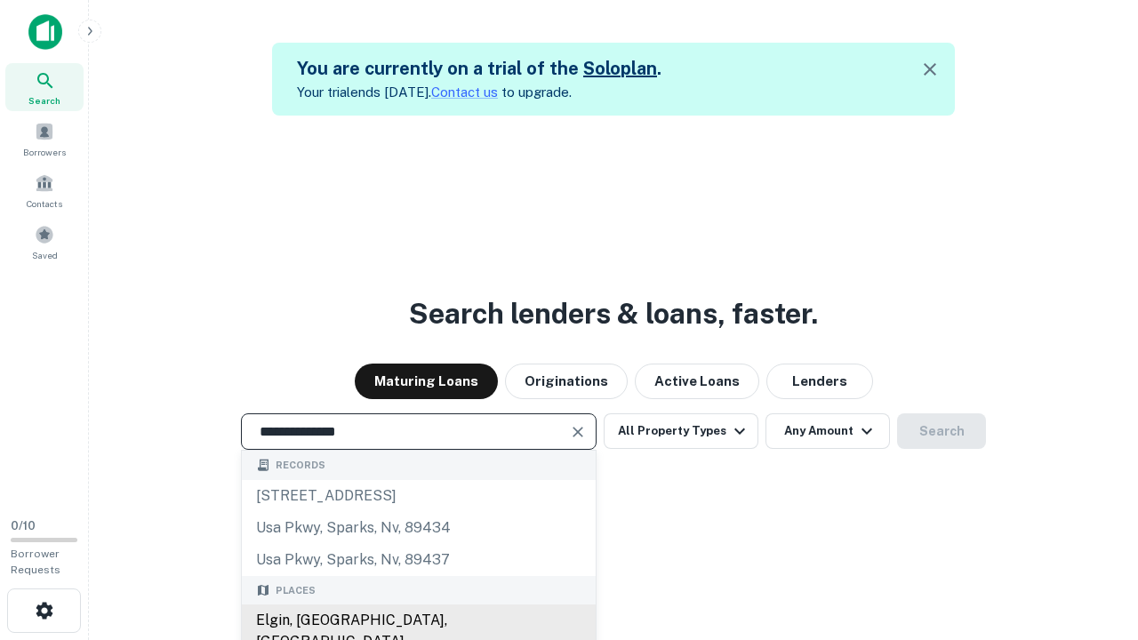
click at [418, 621] on div "Elgin, [GEOGRAPHIC_DATA], [GEOGRAPHIC_DATA]" at bounding box center [419, 631] width 354 height 53
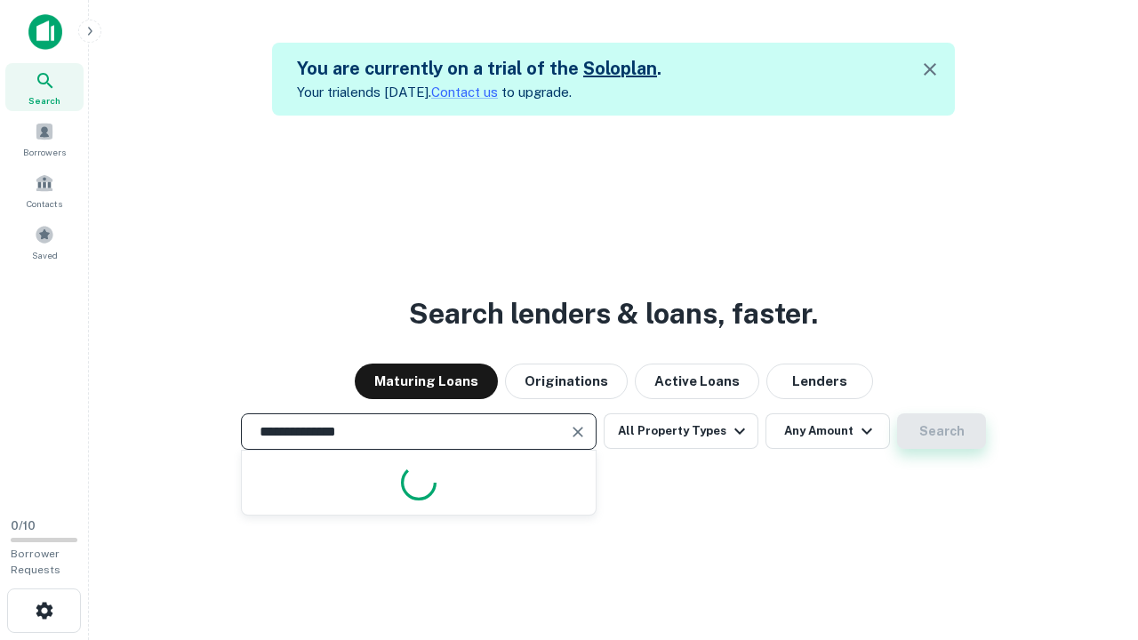
type input "**********"
click at [942, 431] on button "Search" at bounding box center [941, 432] width 89 height 36
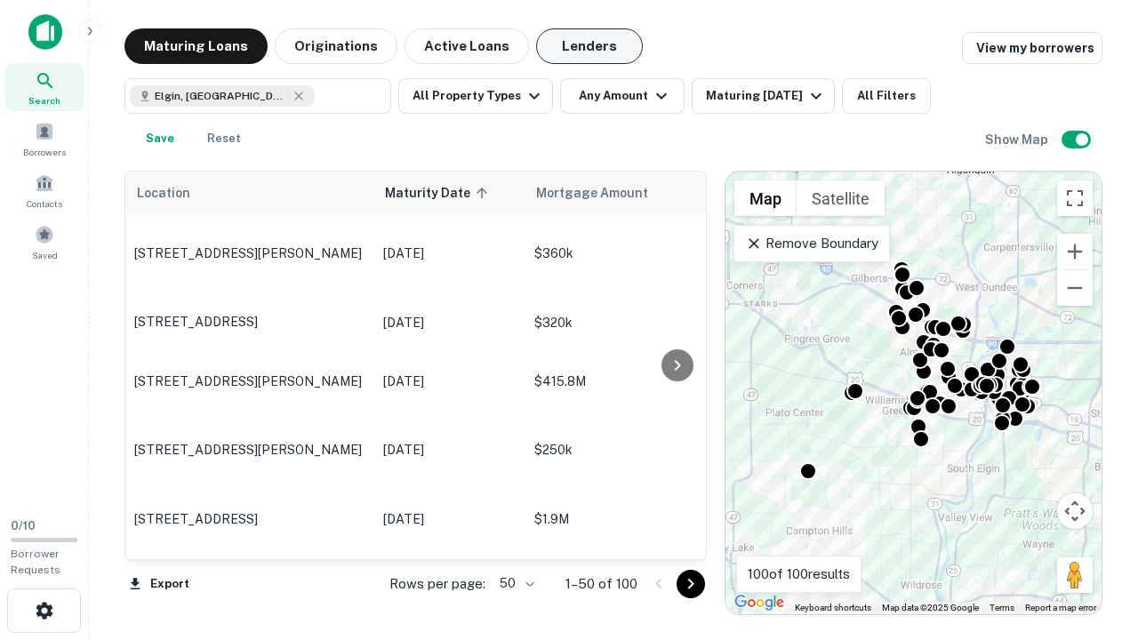
click at [590, 46] on button "Lenders" at bounding box center [589, 46] width 107 height 36
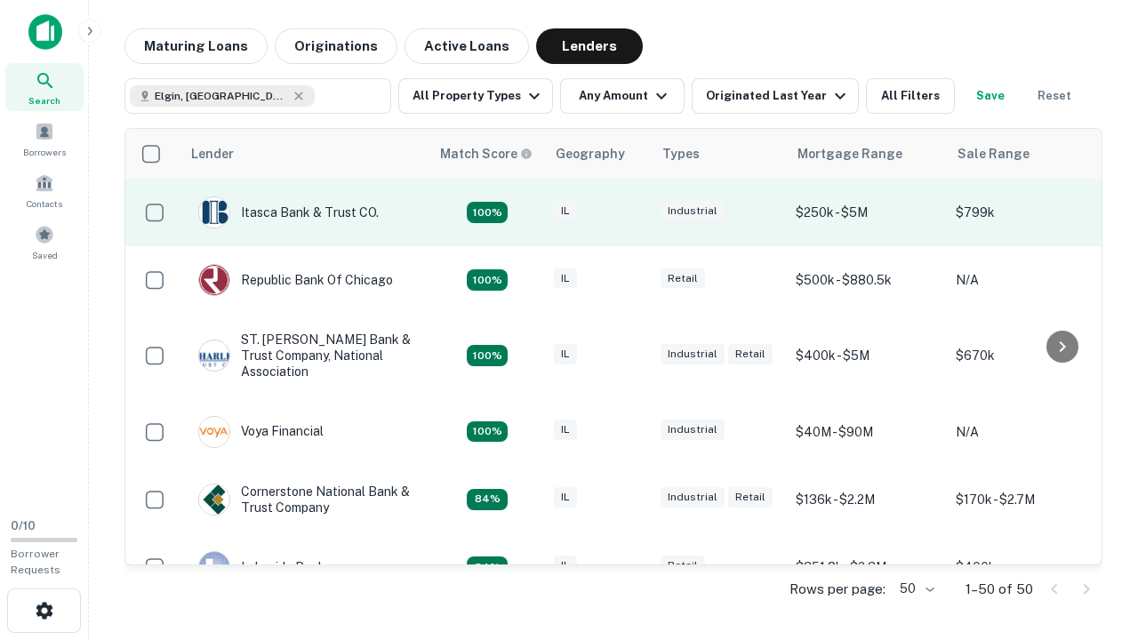
click at [632, 213] on div "IL" at bounding box center [598, 213] width 89 height 24
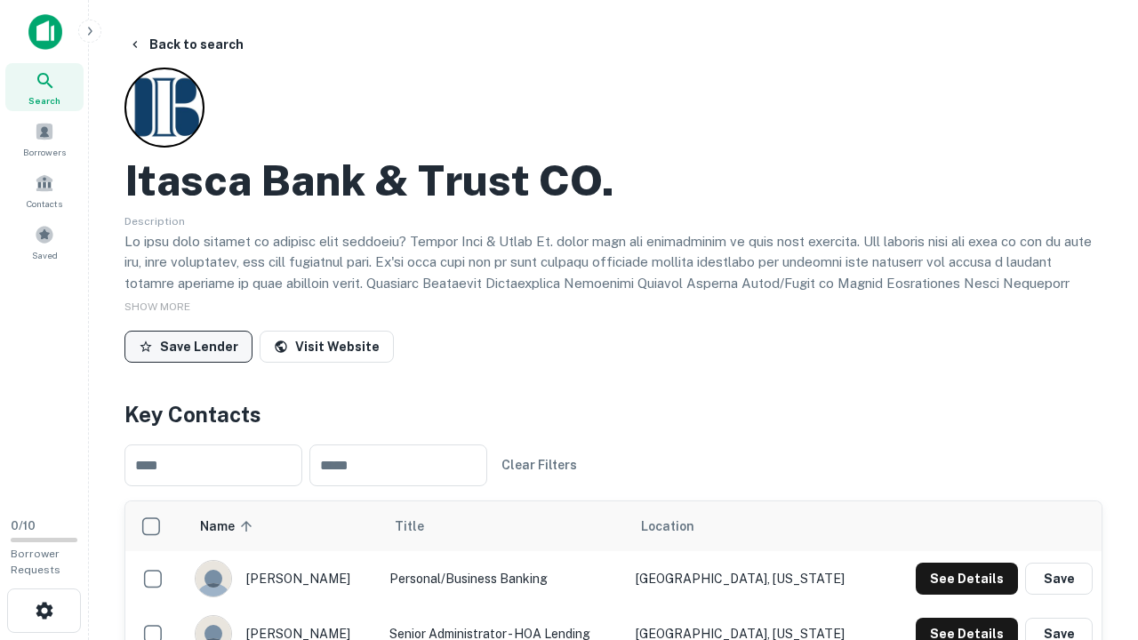
click at [189, 346] on button "Save Lender" at bounding box center [189, 347] width 128 height 32
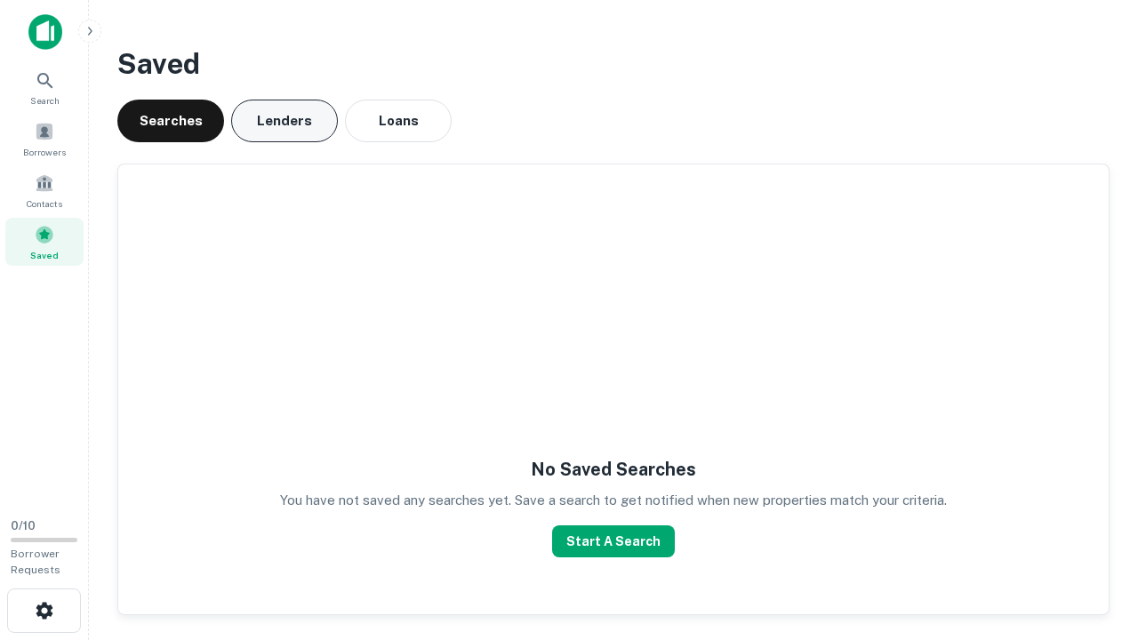
click at [285, 121] on button "Lenders" at bounding box center [284, 121] width 107 height 43
